Goal: Task Accomplishment & Management: Manage account settings

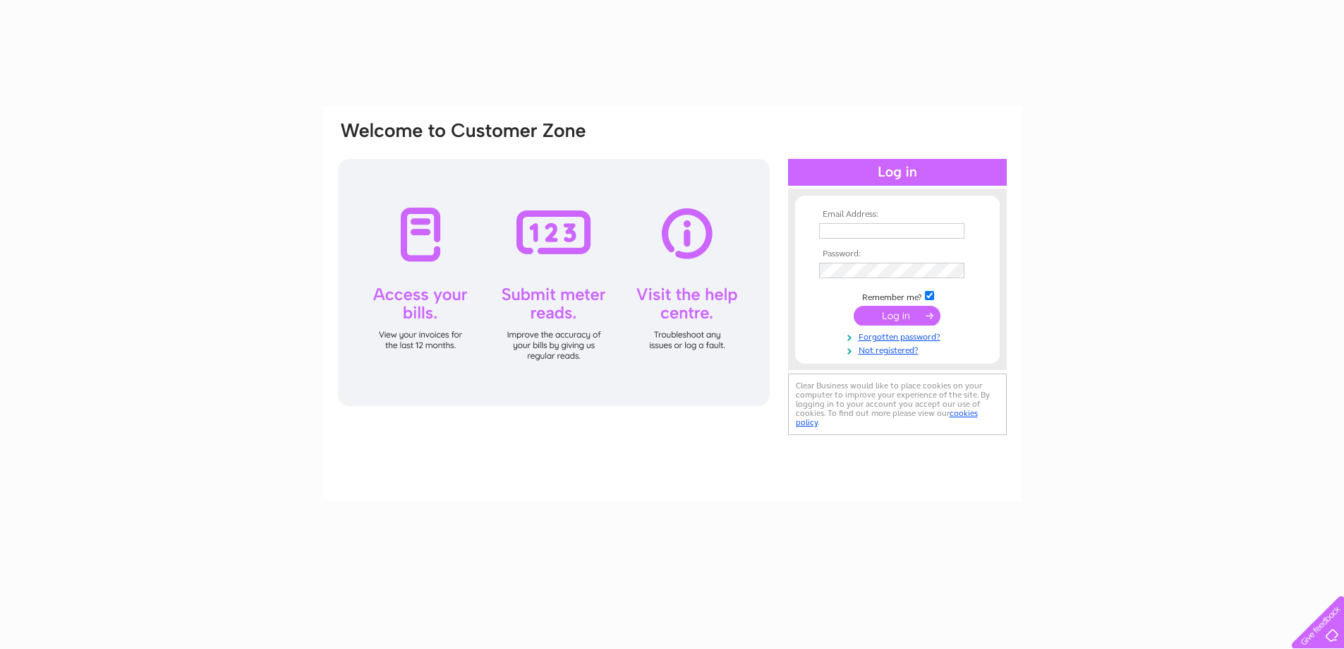
drag, startPoint x: 0, startPoint y: 0, endPoint x: 863, endPoint y: 234, distance: 894.4
click at [863, 234] on input "text" at bounding box center [891, 231] width 145 height 16
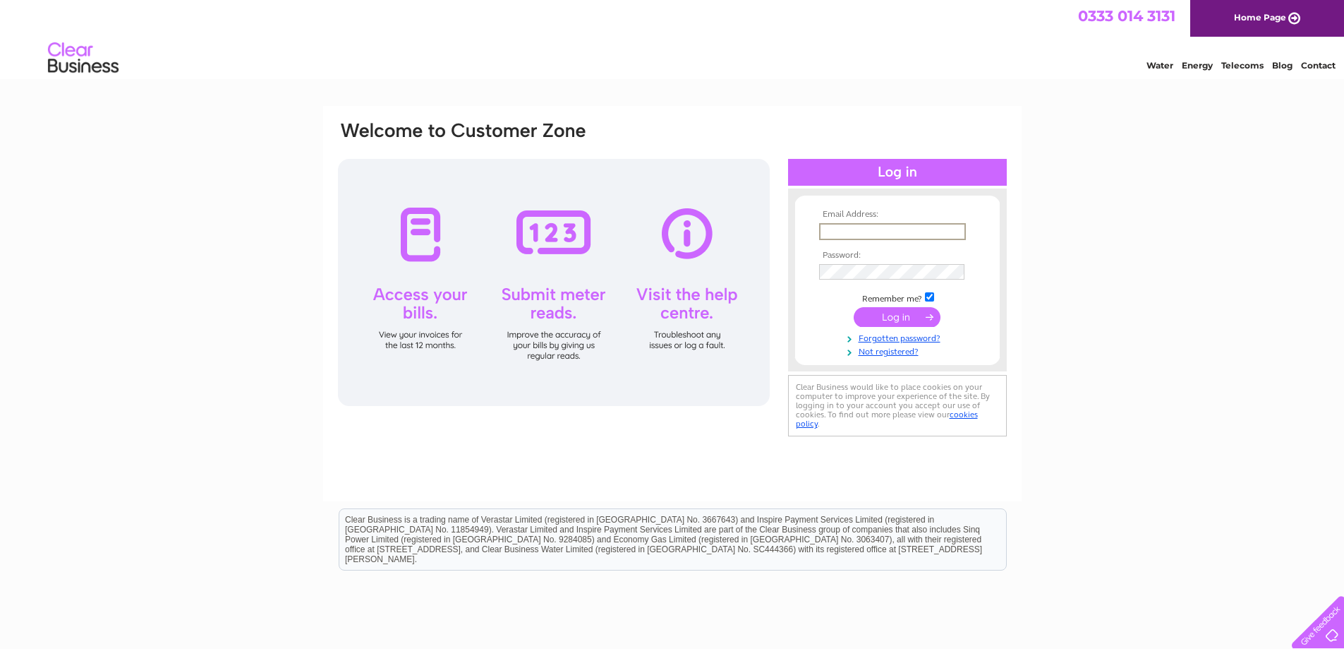
type input "Davidshaw@westcoastcinemas.com"
click at [913, 316] on input "submit" at bounding box center [897, 316] width 87 height 20
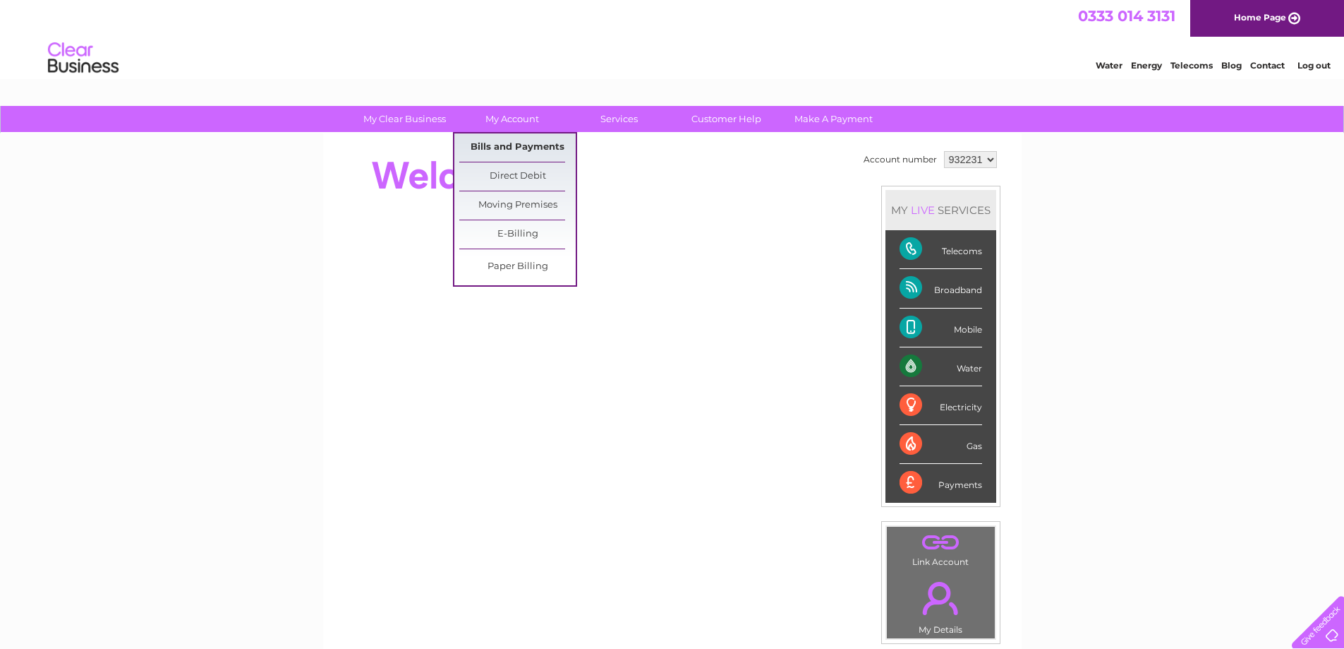
click at [521, 141] on link "Bills and Payments" at bounding box center [517, 147] width 116 height 28
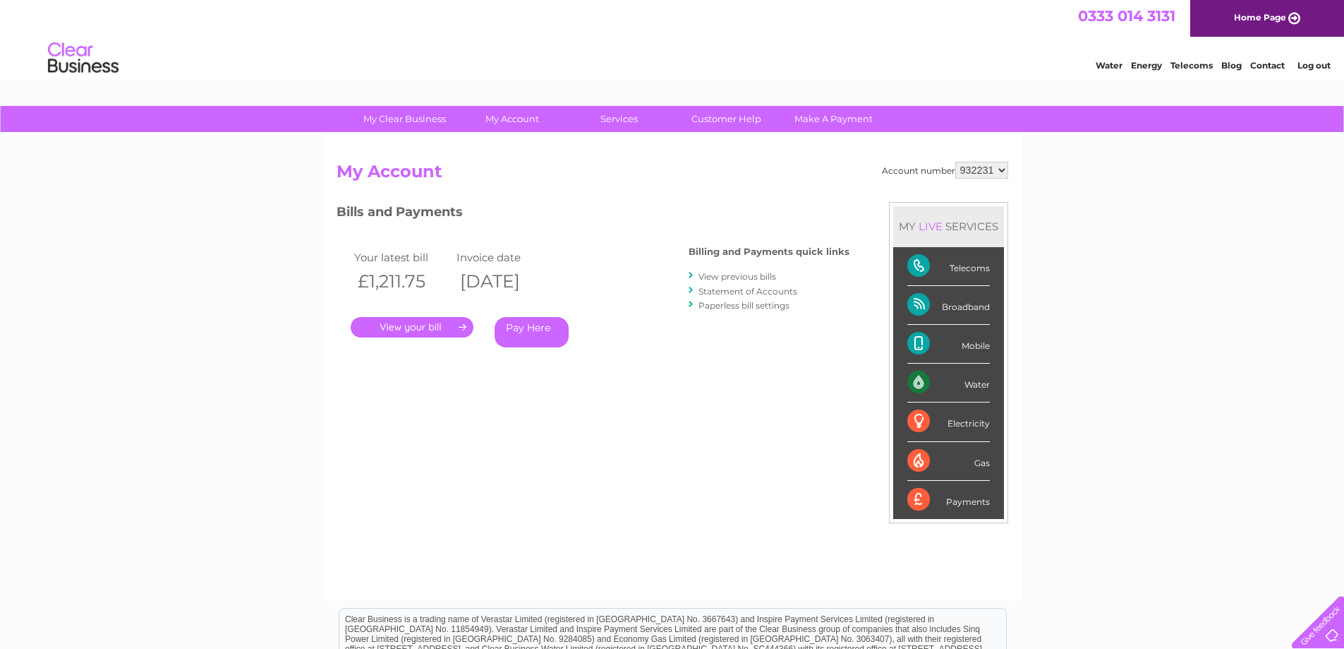
click at [438, 327] on link "." at bounding box center [412, 327] width 123 height 20
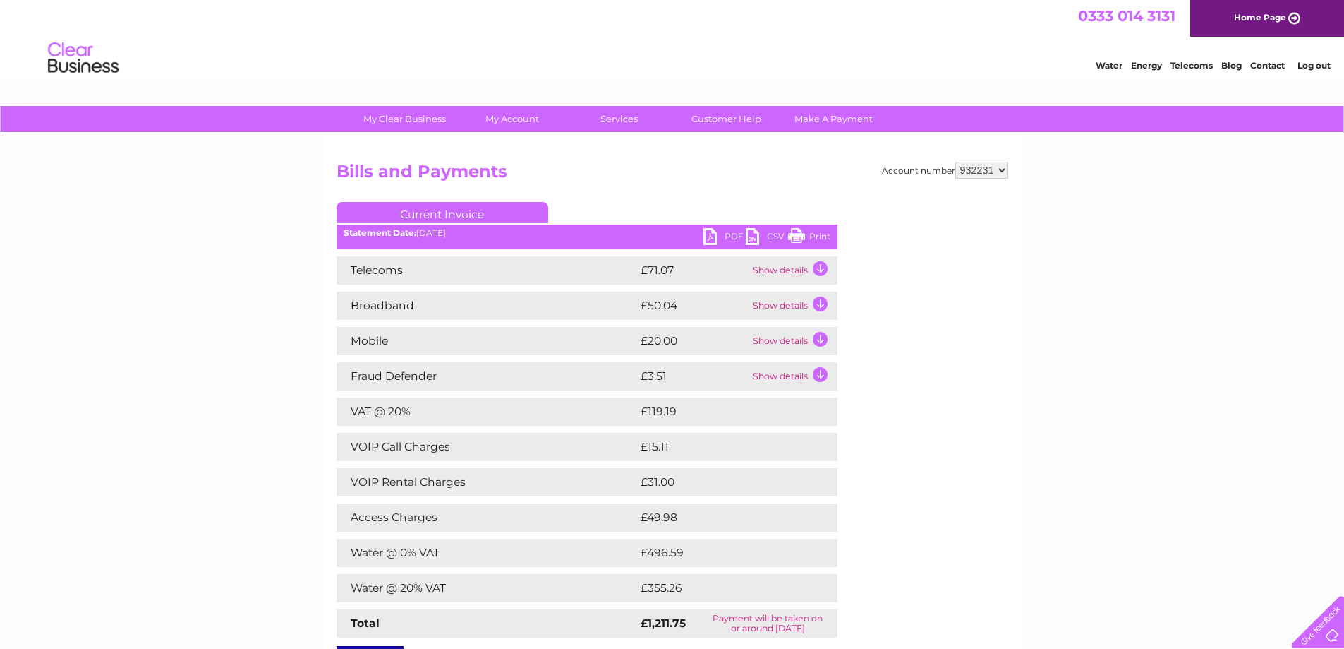
scroll to position [71, 0]
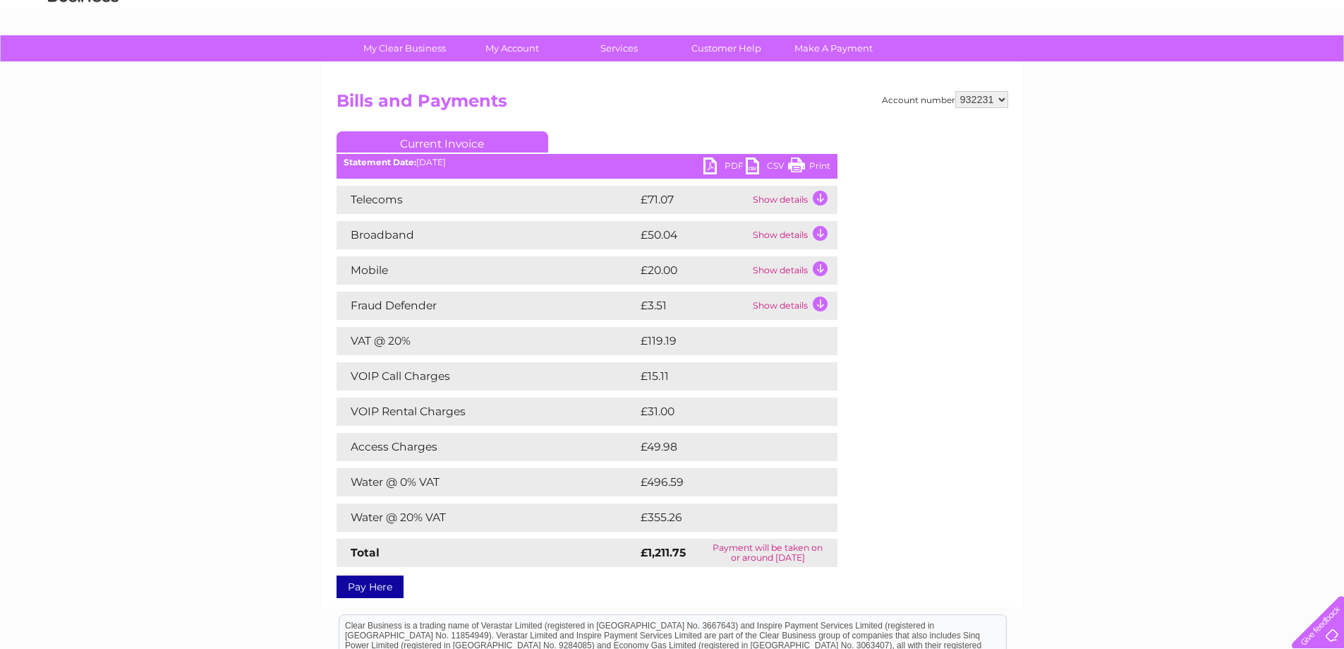
click at [722, 169] on link "PDF" at bounding box center [725, 167] width 42 height 20
